Goal: Transaction & Acquisition: Purchase product/service

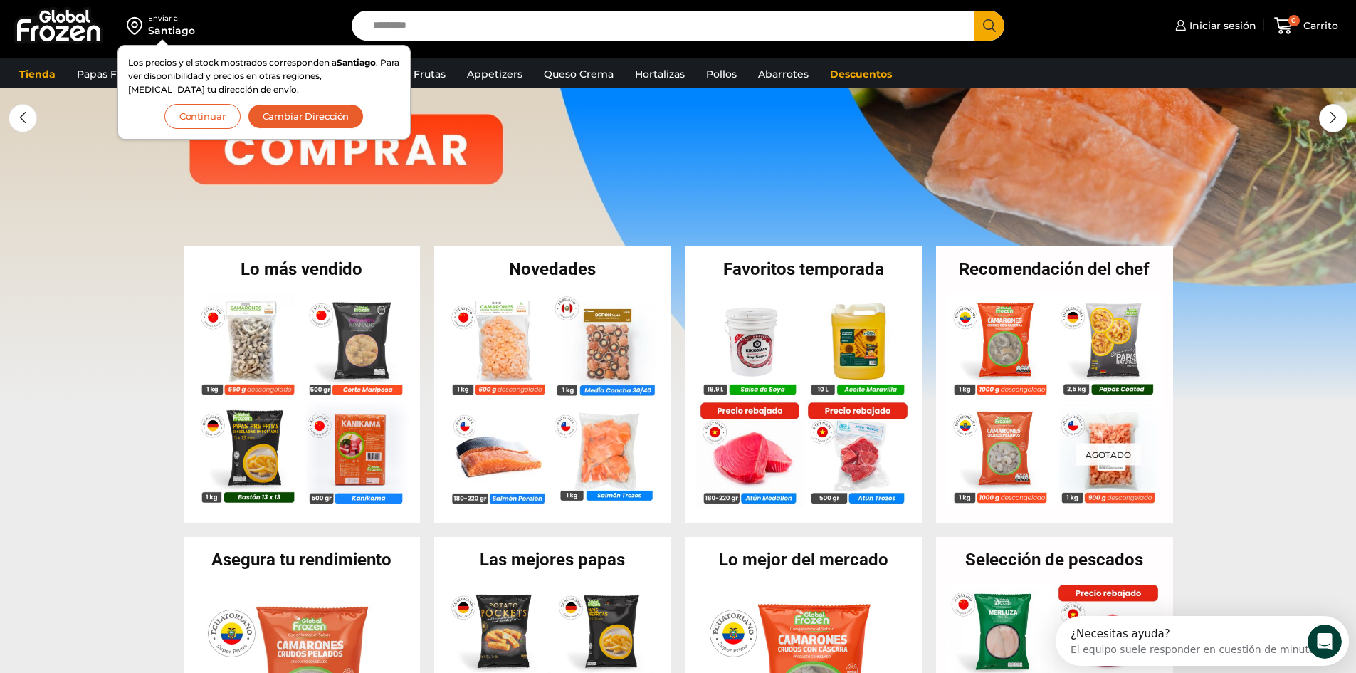
scroll to position [142, 0]
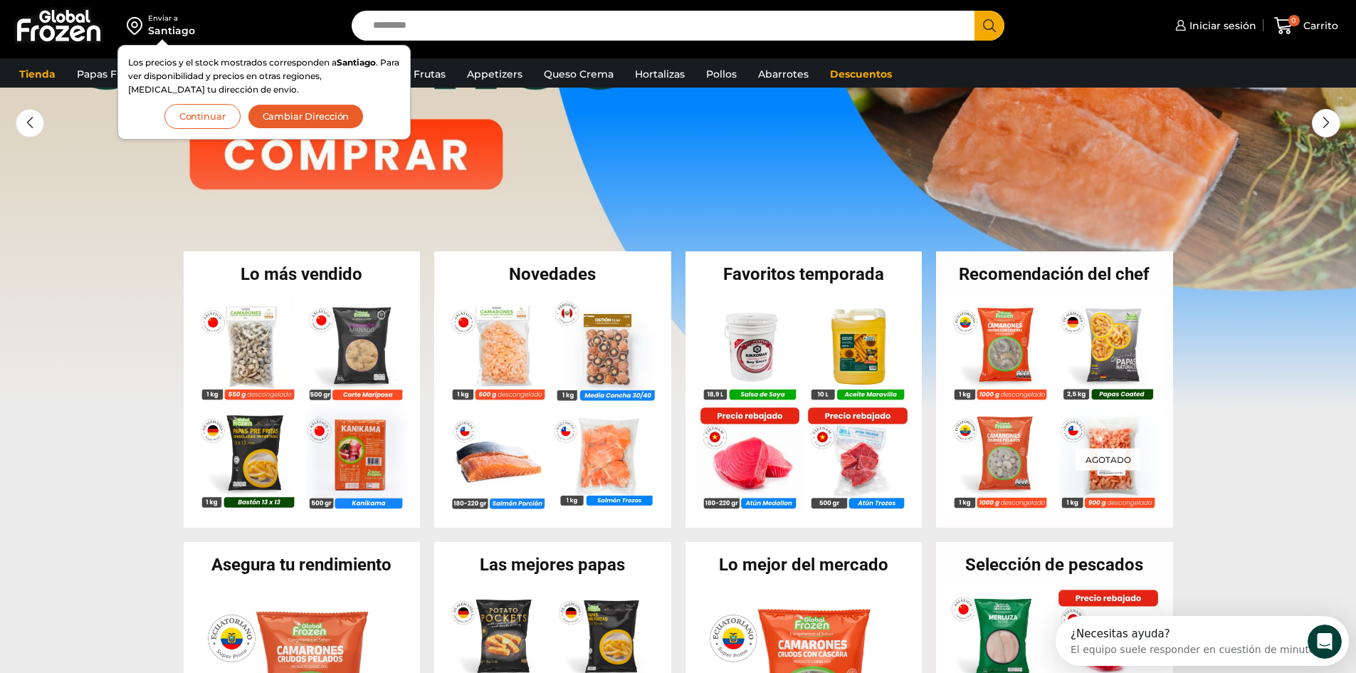
click at [202, 113] on button "Continuar" at bounding box center [202, 116] width 76 height 25
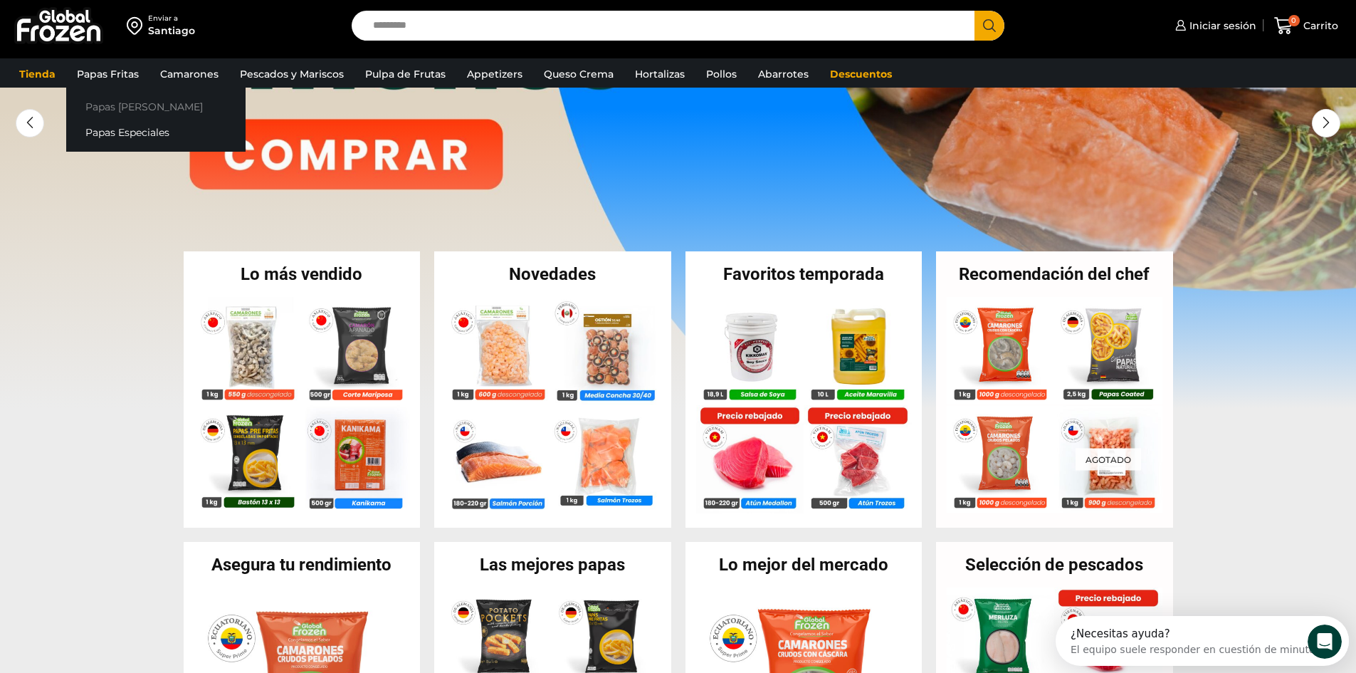
click at [120, 110] on link "Papas [PERSON_NAME]" at bounding box center [155, 106] width 179 height 26
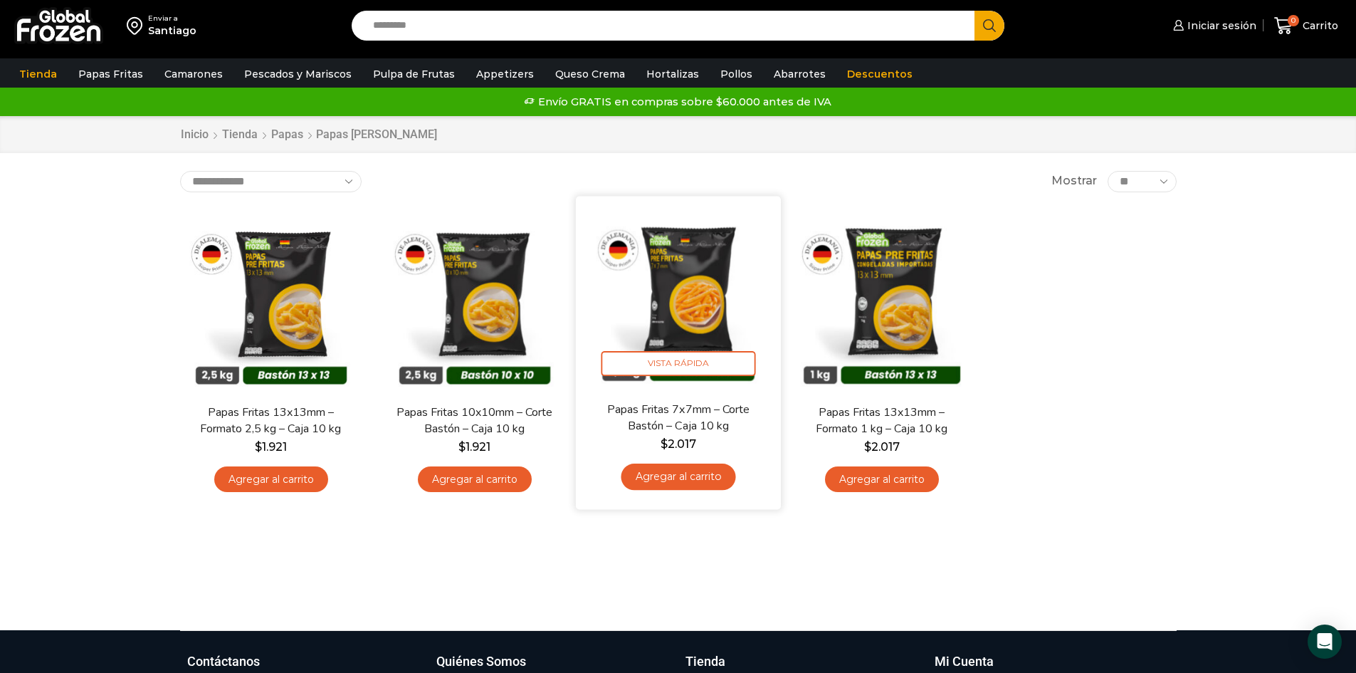
click at [686, 309] on img at bounding box center [679, 298] width 184 height 184
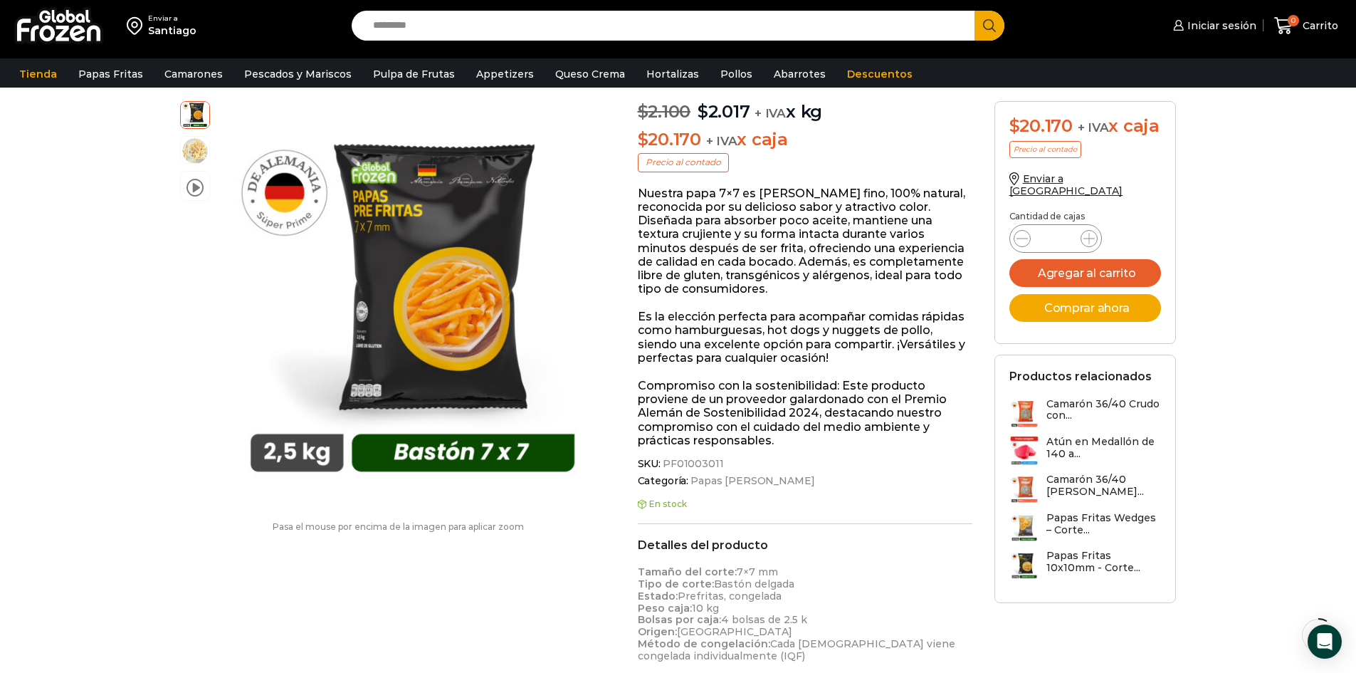
scroll to position [143, 0]
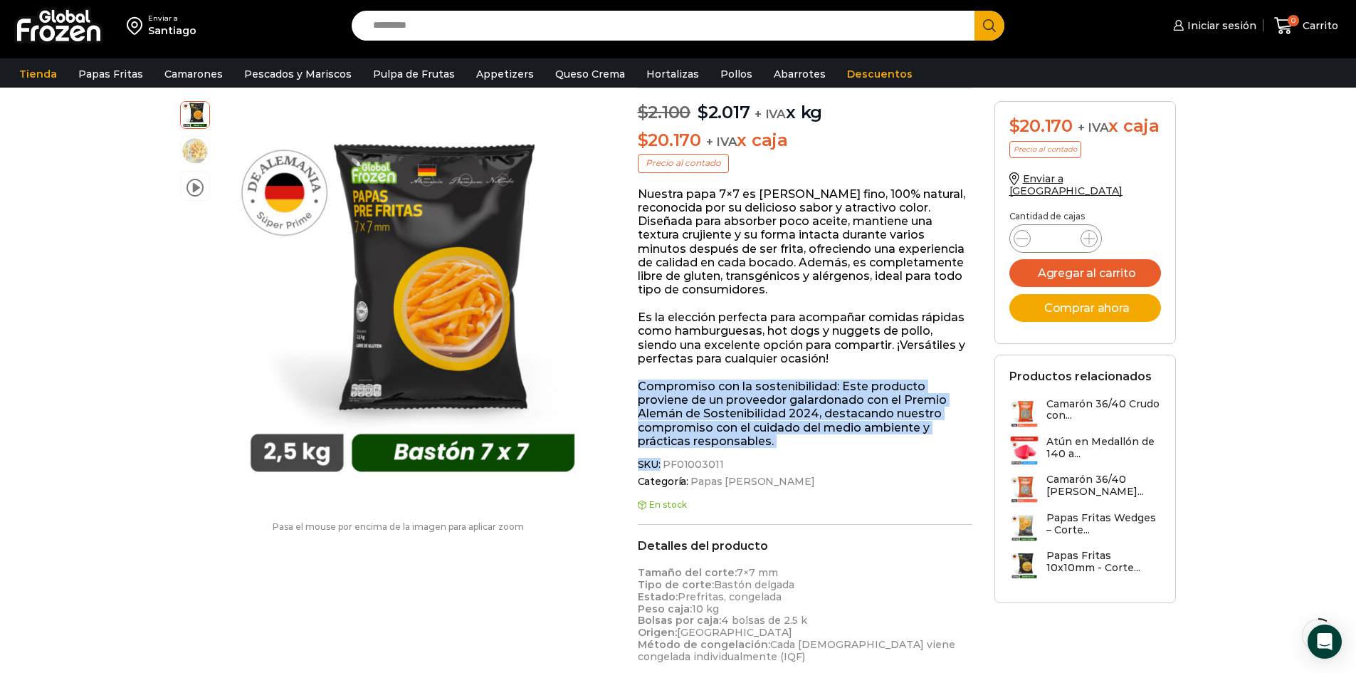
drag, startPoint x: 638, startPoint y: 387, endPoint x: 928, endPoint y: 451, distance: 297.0
click at [928, 451] on div "Papas Fritas 7x7mm – Corte Bastón – Caja 10 kg $ 2.100 Original price was: $2.1…" at bounding box center [805, 563] width 357 height 1061
click at [763, 409] on p "Compromiso con la sostenibilidad: Este producto proviene de un proveedor galard…" at bounding box center [805, 414] width 335 height 68
drag, startPoint x: 772, startPoint y: 442, endPoint x: 637, endPoint y: 387, distance: 145.6
click at [638, 387] on p "Compromiso con la sostenibilidad: Este producto proviene de un proveedor galard…" at bounding box center [805, 414] width 335 height 68
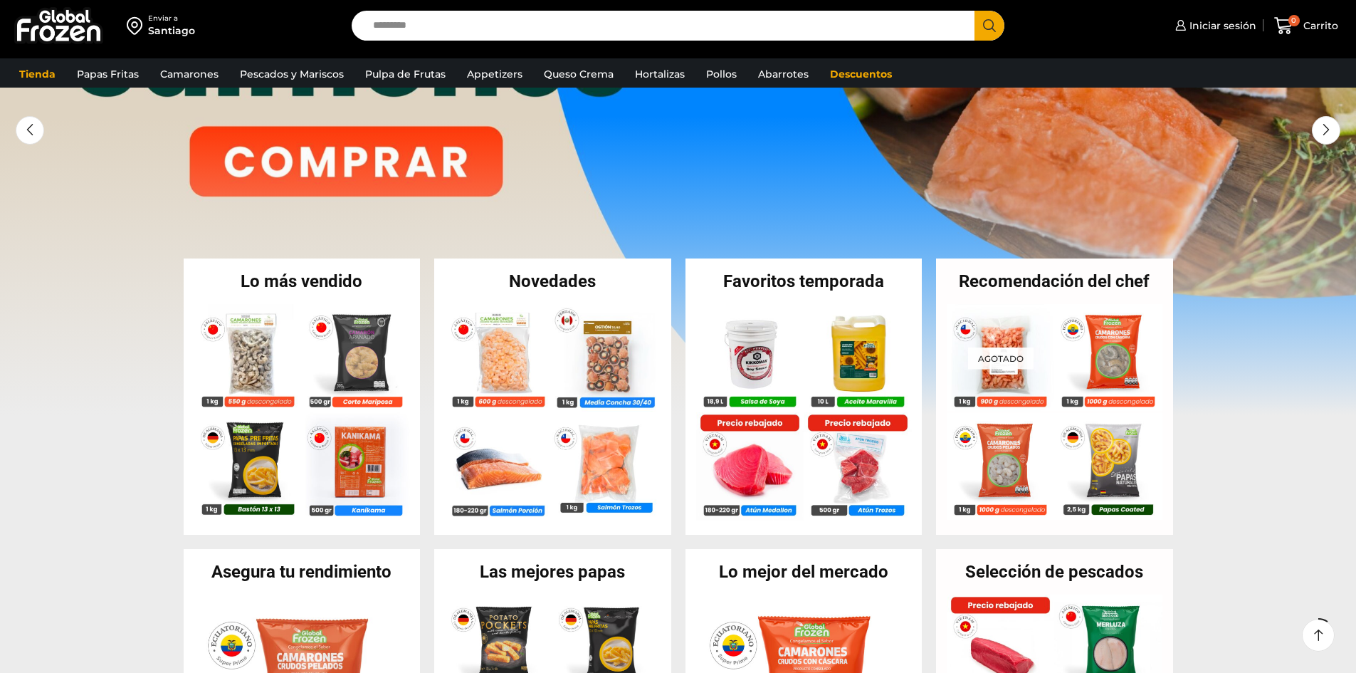
scroll to position [142, 0]
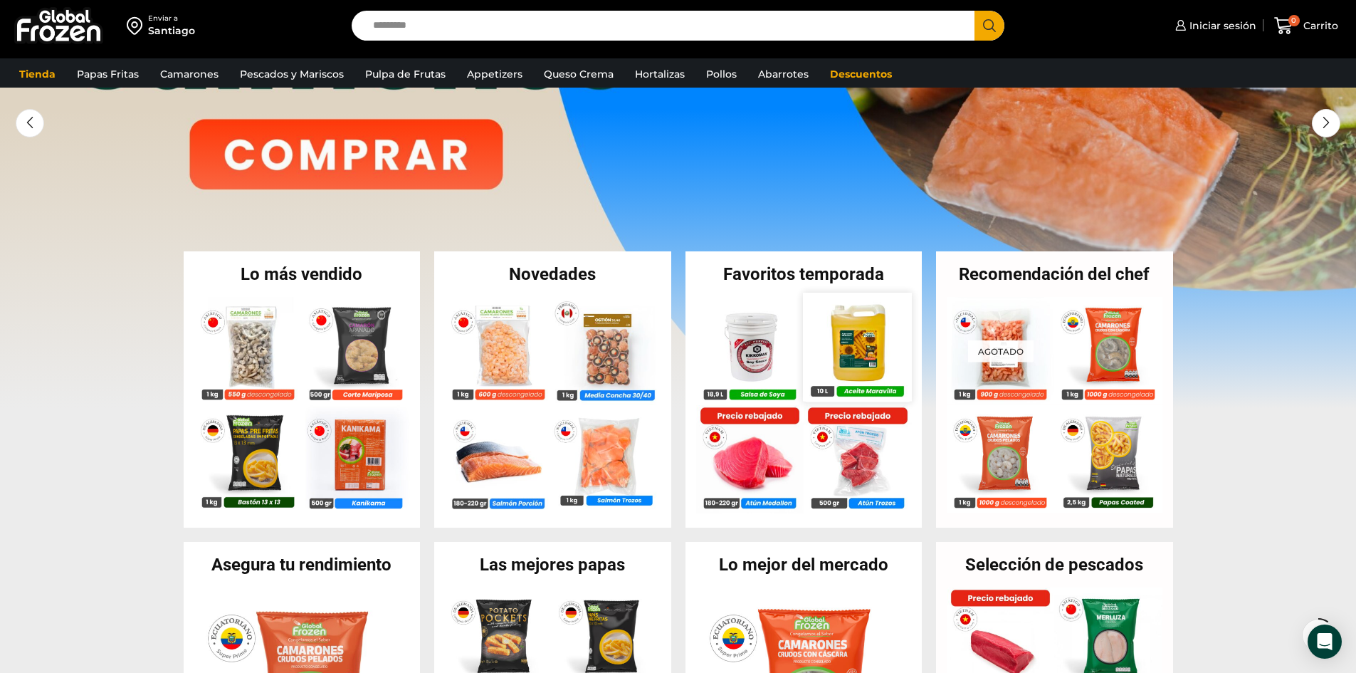
click at [861, 345] on img at bounding box center [857, 347] width 108 height 108
